Goal: Transaction & Acquisition: Obtain resource

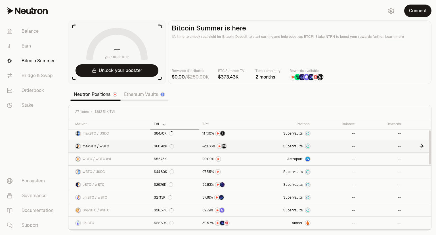
scroll to position [57, 0]
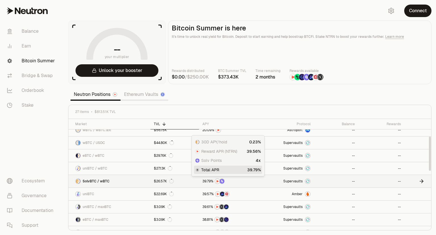
click at [210, 179] on span "9" at bounding box center [210, 181] width 2 height 4
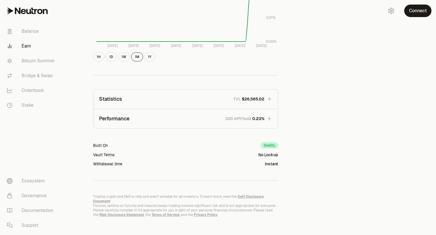
scroll to position [20, 0]
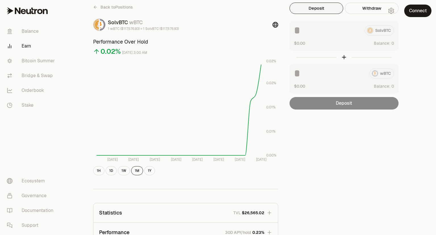
click at [349, 104] on div "Deposit" at bounding box center [344, 103] width 109 height 12
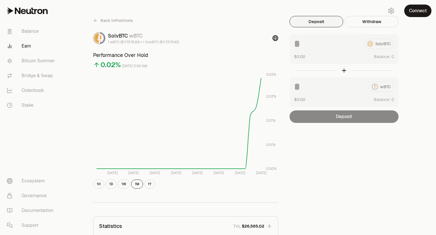
scroll to position [0, 0]
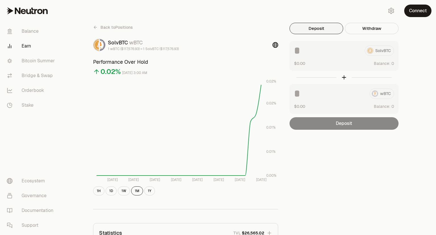
click at [321, 28] on button "Deposit" at bounding box center [317, 28] width 54 height 11
click at [418, 13] on button "Connect" at bounding box center [418, 11] width 27 height 12
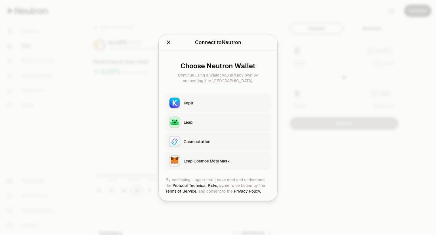
click at [168, 42] on icon "Close" at bounding box center [169, 42] width 4 height 4
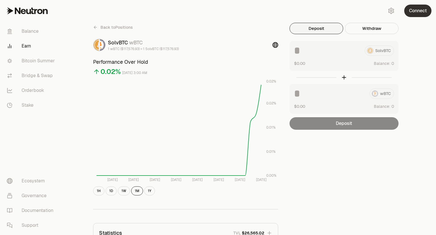
click at [411, 10] on button "Connect" at bounding box center [418, 11] width 27 height 12
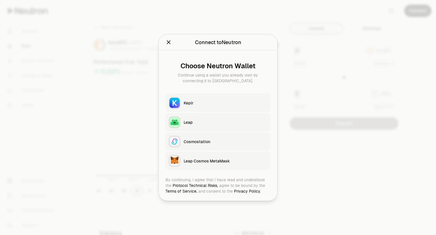
click at [205, 162] on div "Leap Cosmos MetaMask" at bounding box center [226, 161] width 84 height 6
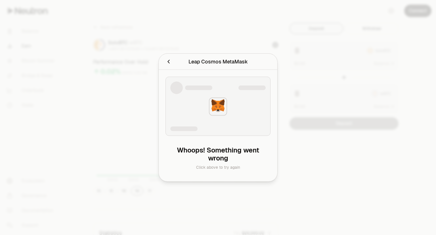
click at [169, 61] on icon "Cancel" at bounding box center [169, 62] width 2 height 4
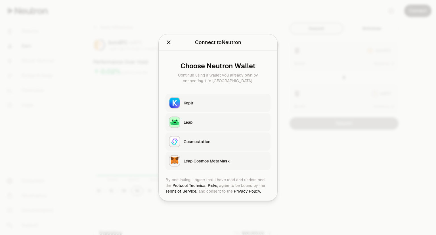
click at [169, 43] on icon "Close" at bounding box center [169, 42] width 6 height 6
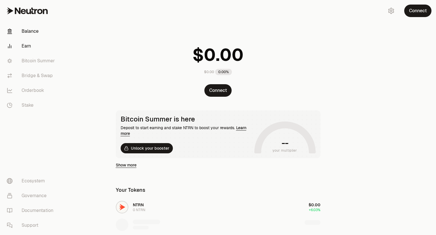
click at [27, 44] on link "Earn" at bounding box center [31, 46] width 59 height 15
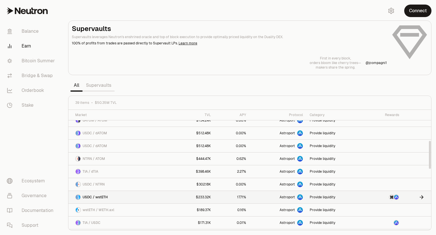
scroll to position [142, 0]
